Goal: Information Seeking & Learning: Learn about a topic

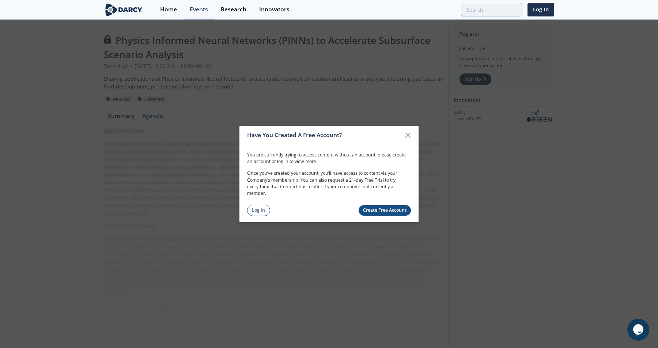
click at [396, 213] on link "Create Free Account" at bounding box center [385, 210] width 53 height 11
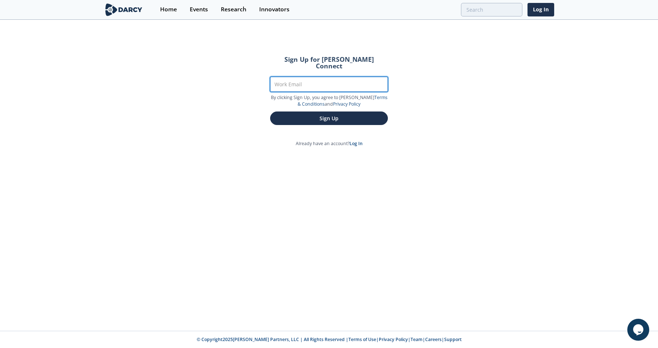
click at [298, 78] on input "Work Email" at bounding box center [329, 84] width 118 height 15
type input "gabriel"
click at [357, 142] on div "Sign Up for Darcy Connect Work Email gabriel By clicking Sign Up, you agree to …" at bounding box center [329, 175] width 658 height 310
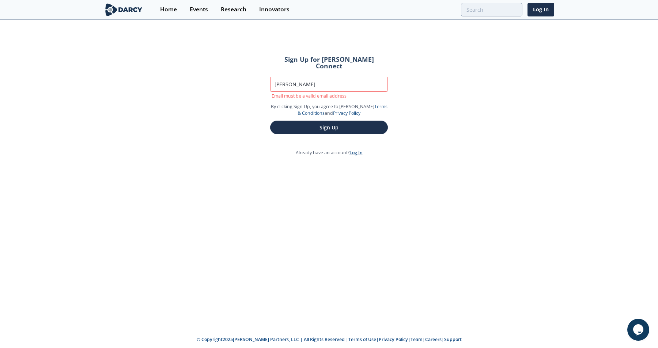
click at [357, 150] on link "Log In" at bounding box center [356, 153] width 13 height 6
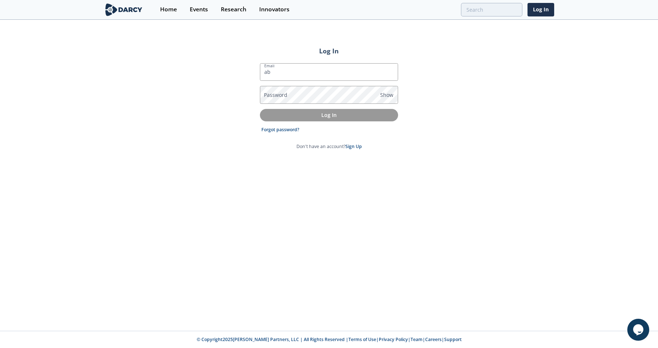
type input "a"
type input "[PERSON_NAME][EMAIL_ADDRESS][PERSON_NAME][DOMAIN_NAME]"
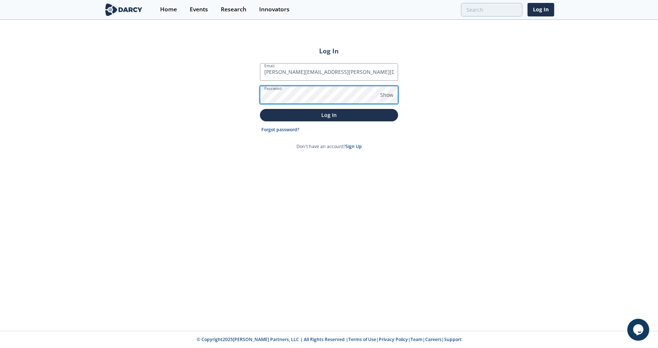
click at [260, 109] on button "Log In" at bounding box center [329, 115] width 138 height 12
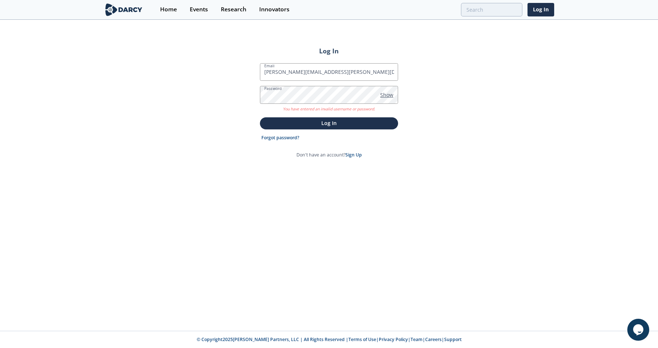
click at [380, 97] on span "Show" at bounding box center [386, 95] width 13 height 8
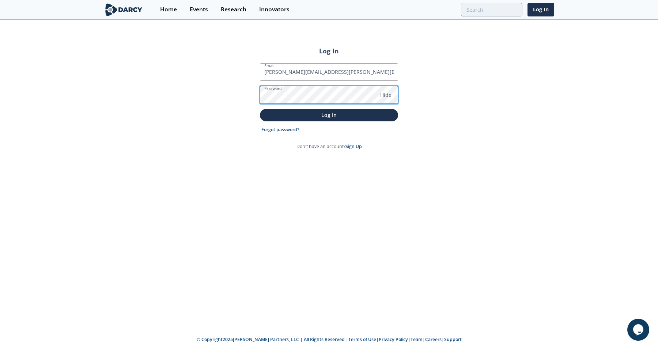
click at [260, 109] on button "Log In" at bounding box center [329, 115] width 138 height 12
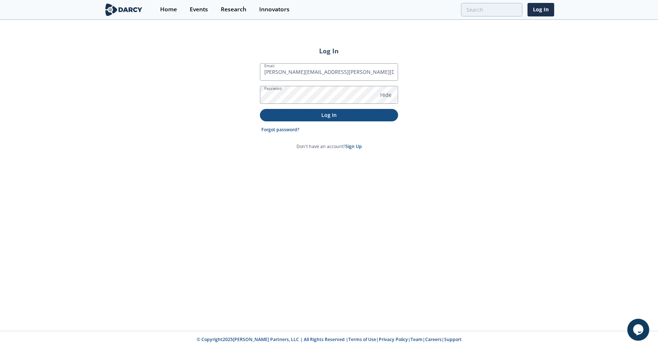
click at [300, 120] on button "Log In" at bounding box center [329, 115] width 138 height 12
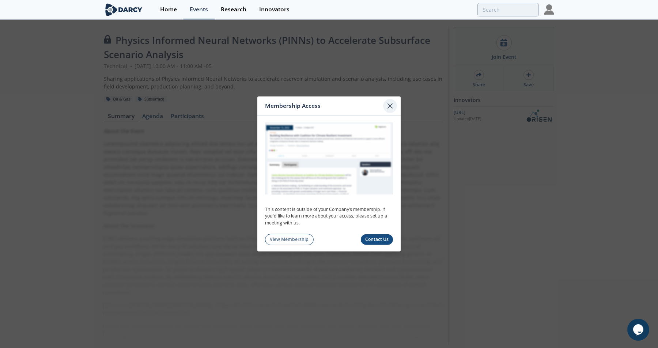
click at [395, 104] on div at bounding box center [390, 106] width 14 height 14
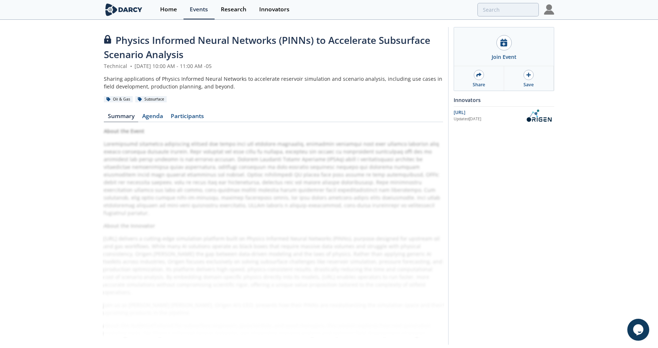
click at [551, 15] on img at bounding box center [549, 9] width 10 height 10
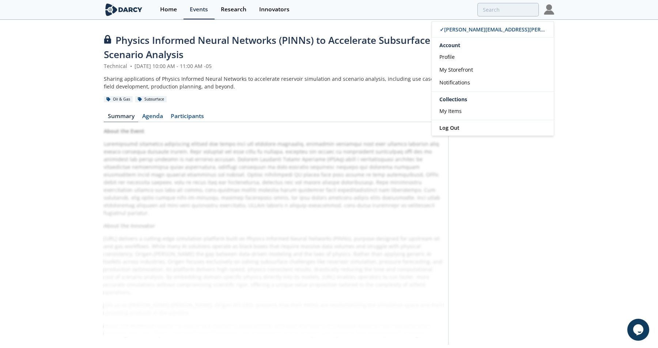
click at [460, 43] on div "Account" at bounding box center [493, 44] width 122 height 13
click at [449, 63] on link "Profile" at bounding box center [493, 56] width 122 height 13
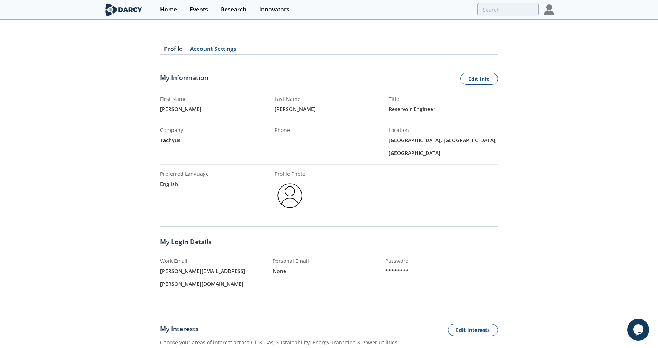
click at [221, 49] on link "Account Settings" at bounding box center [213, 50] width 54 height 9
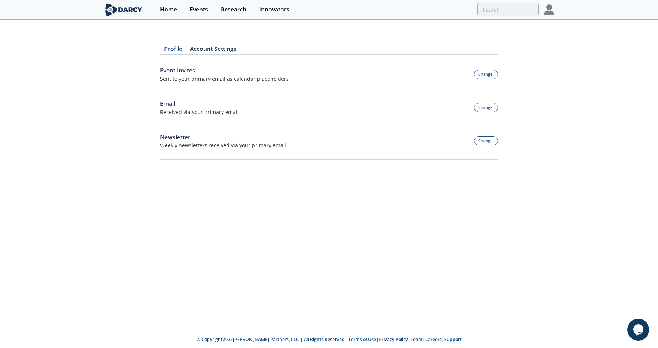
click at [128, 13] on img at bounding box center [124, 9] width 40 height 13
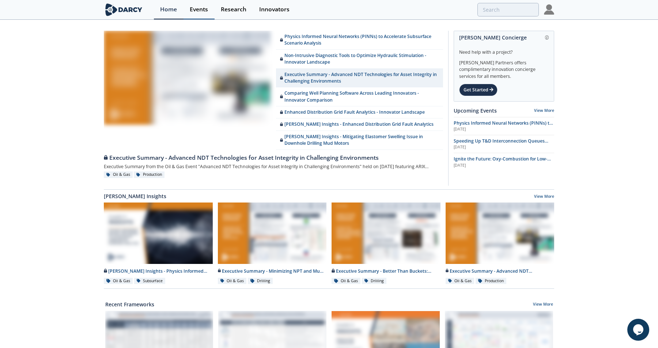
click at [197, 2] on link "Events" at bounding box center [199, 9] width 31 height 19
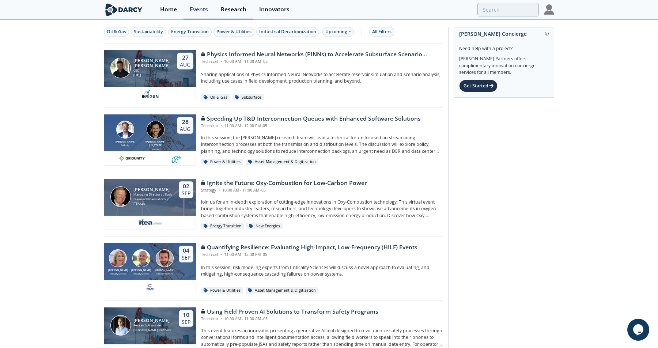
click at [231, 12] on div "Research" at bounding box center [234, 10] width 26 height 6
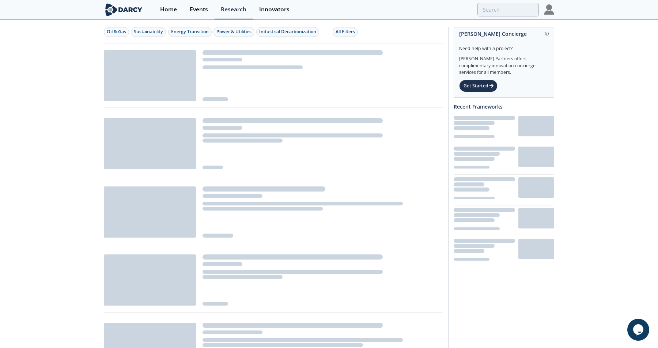
click at [137, 13] on img at bounding box center [124, 9] width 40 height 13
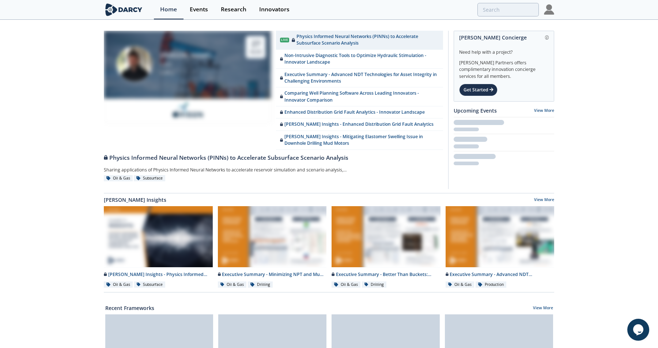
click at [132, 11] on img at bounding box center [124, 9] width 40 height 13
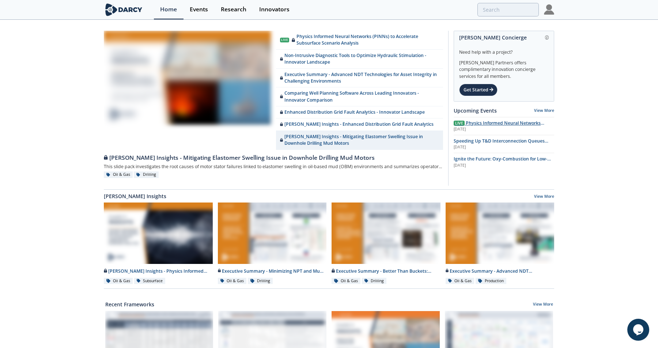
click at [477, 125] on span "Physics Informed Neural Networks (PINNs) to Accelerate Subsurface Scenario Anal…" at bounding box center [499, 130] width 91 height 20
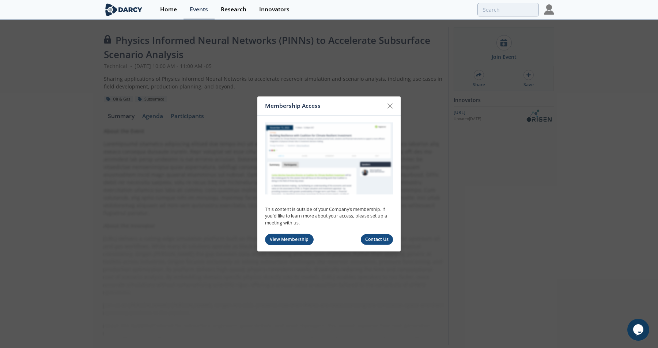
click at [297, 244] on link "View Membership" at bounding box center [289, 239] width 49 height 11
click at [391, 102] on icon at bounding box center [390, 106] width 9 height 9
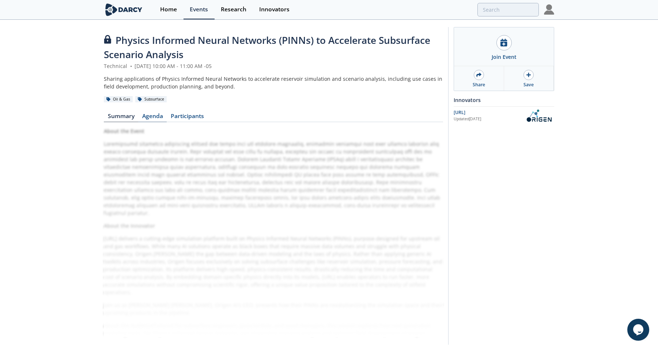
click at [150, 117] on link "Agenda" at bounding box center [152, 117] width 29 height 9
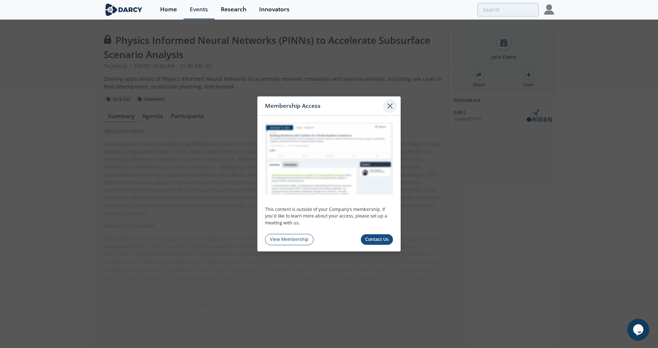
click at [390, 106] on icon at bounding box center [390, 106] width 9 height 9
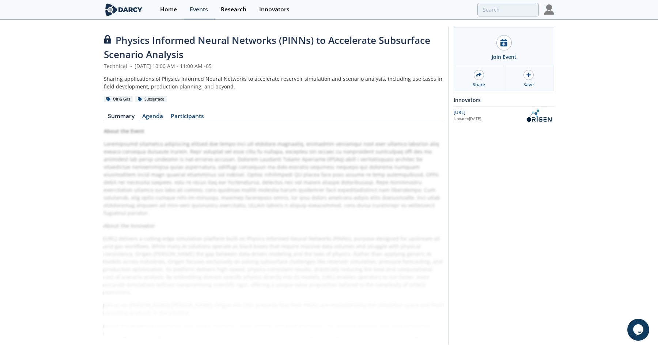
click at [193, 111] on div "Physics Informed Neural Networks (PINNs) to Accelerate Subsurface Scenario Anal…" at bounding box center [273, 187] width 339 height 309
click at [193, 121] on link "Participants" at bounding box center [187, 117] width 41 height 9
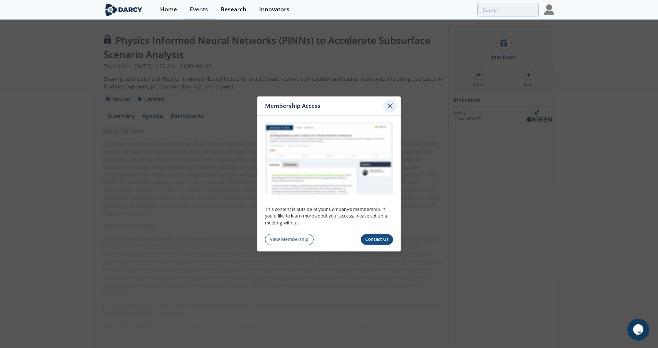
click at [389, 102] on icon at bounding box center [390, 106] width 9 height 9
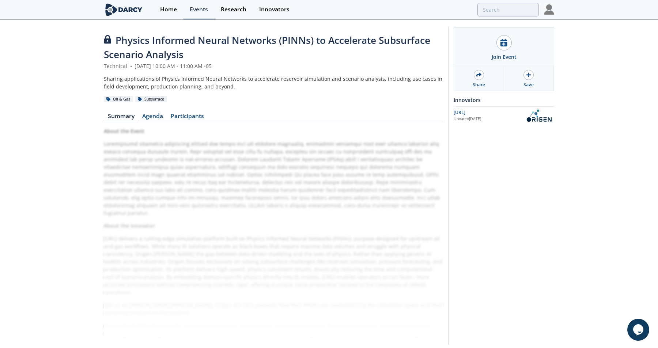
click at [547, 119] on img at bounding box center [539, 115] width 31 height 13
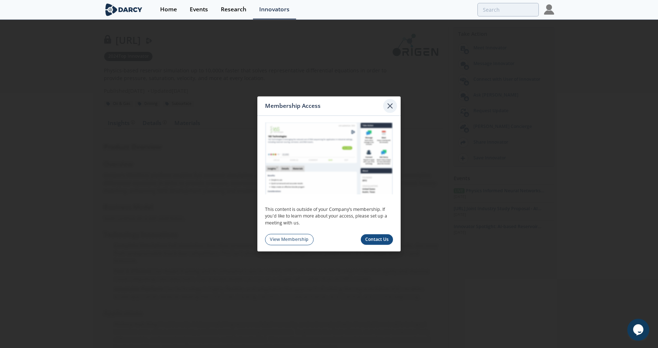
click at [387, 103] on icon at bounding box center [390, 106] width 9 height 9
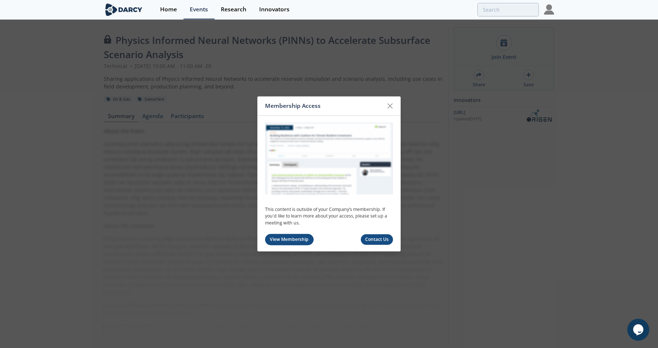
click at [292, 241] on link "View Membership" at bounding box center [289, 239] width 49 height 11
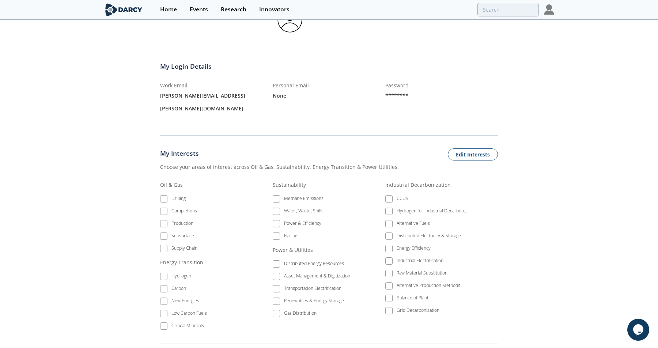
scroll to position [214, 0]
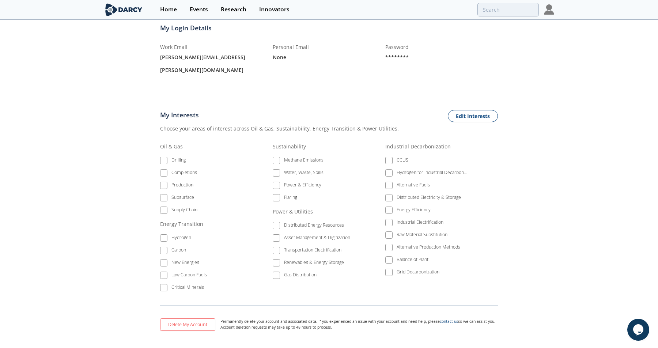
click at [165, 193] on li "Subsurface" at bounding box center [201, 199] width 82 height 12
click at [164, 193] on li "Subsurface" at bounding box center [201, 199] width 82 height 12
click at [469, 110] on button "Edit Interests" at bounding box center [473, 116] width 50 height 12
click at [168, 193] on label "Subsurface" at bounding box center [201, 198] width 82 height 10
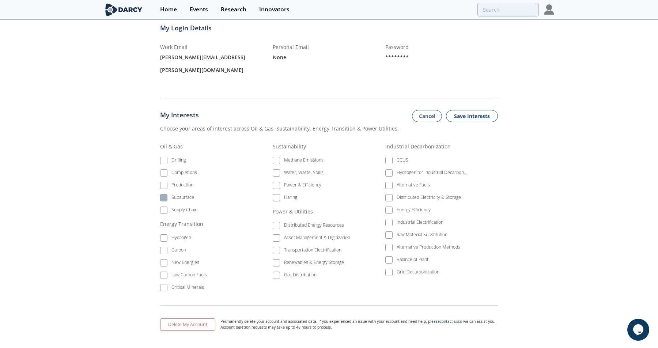
click at [165, 195] on span at bounding box center [163, 197] width 5 height 5
click at [483, 110] on button "Save Interests" at bounding box center [472, 116] width 52 height 12
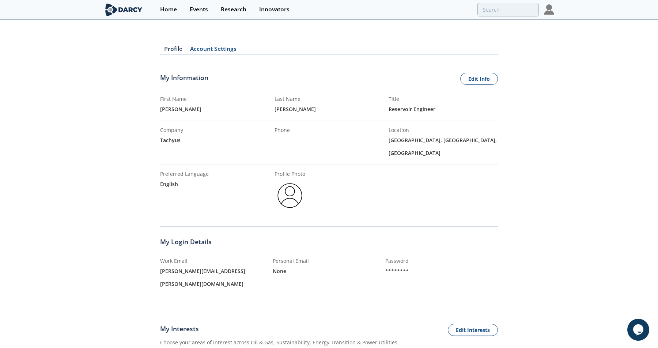
click at [171, 51] on link "Profile" at bounding box center [173, 50] width 26 height 9
click at [212, 46] on link "Account Settings" at bounding box center [213, 50] width 54 height 9
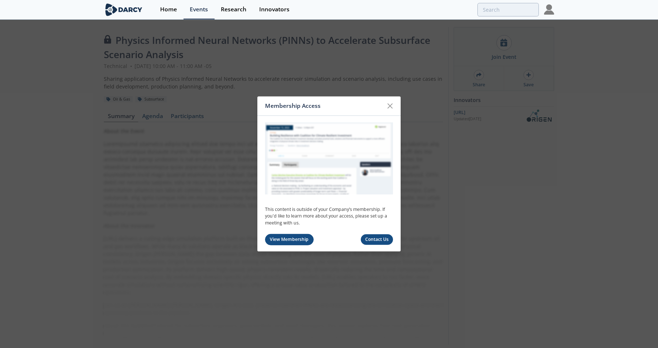
click at [287, 241] on link "View Membership" at bounding box center [289, 239] width 49 height 11
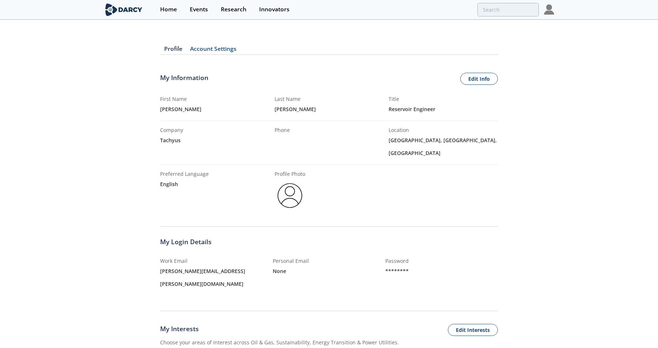
click at [540, 17] on div "Home Events Research Innovators" at bounding box center [354, 9] width 400 height 19
click at [546, 15] on img at bounding box center [549, 9] width 10 height 10
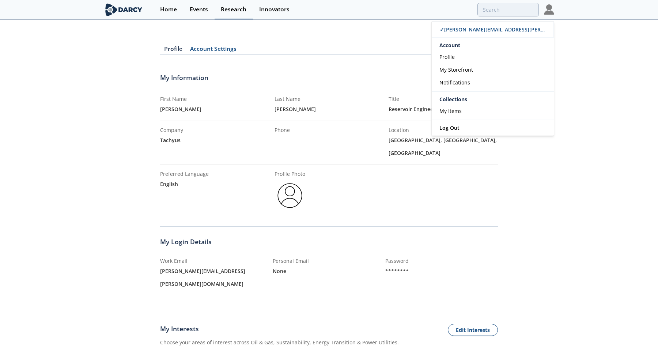
click at [236, 12] on div "Research" at bounding box center [234, 10] width 26 height 6
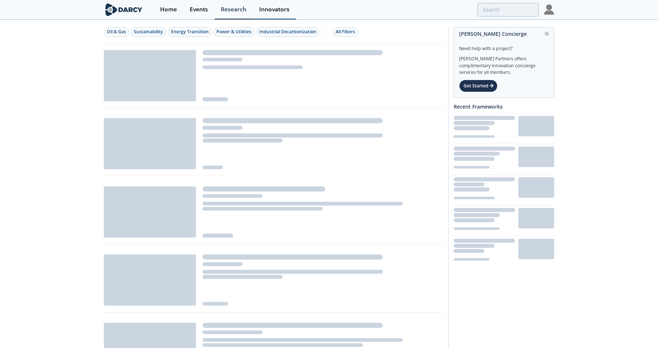
click at [282, 15] on link "Innovators" at bounding box center [274, 9] width 43 height 19
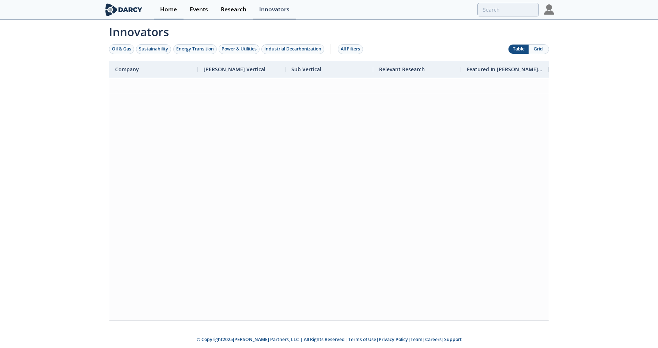
click at [170, 7] on div "Home" at bounding box center [168, 10] width 17 height 6
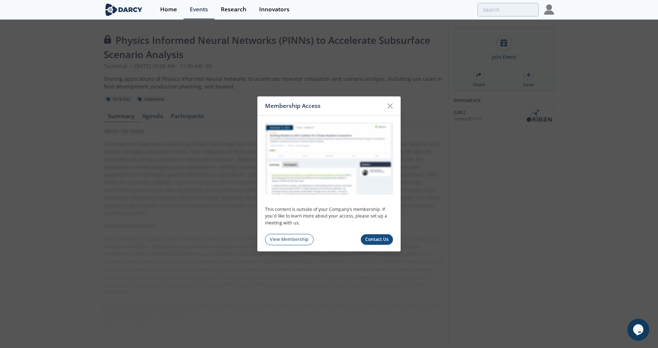
click at [384, 242] on link "Contact Us" at bounding box center [377, 239] width 33 height 11
click at [283, 242] on link "View Membership" at bounding box center [289, 239] width 49 height 11
